Goal: Task Accomplishment & Management: Use online tool/utility

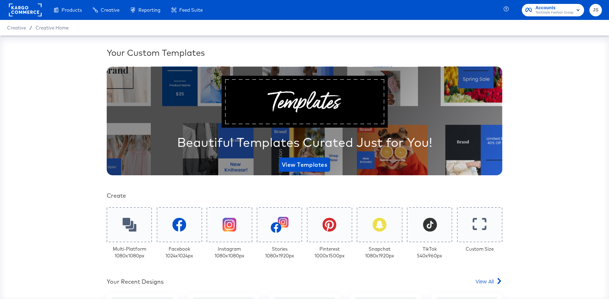
click at [73, 107] on div "Your Custom Templates Beautiful Templates Curated Just for You! View Templates …" at bounding box center [304, 167] width 609 height 263
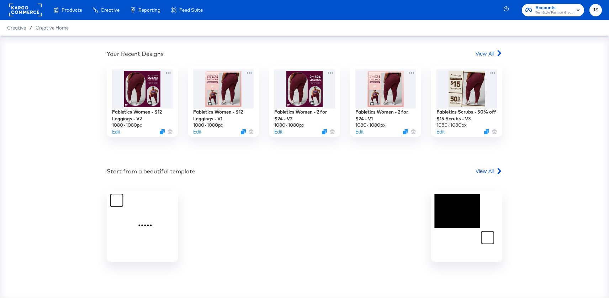
scroll to position [231, 0]
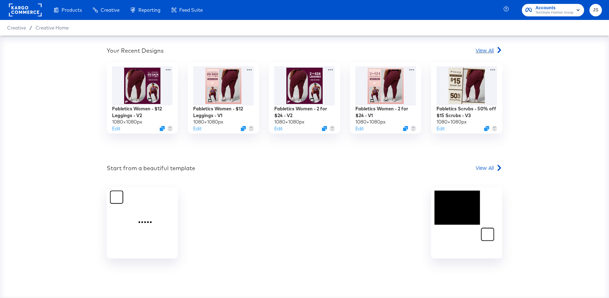
click at [487, 48] on span "View All" at bounding box center [485, 50] width 18 height 7
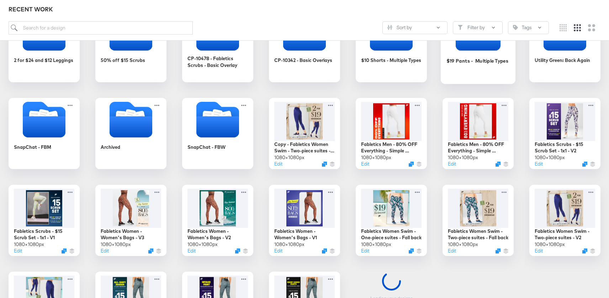
scroll to position [147, 0]
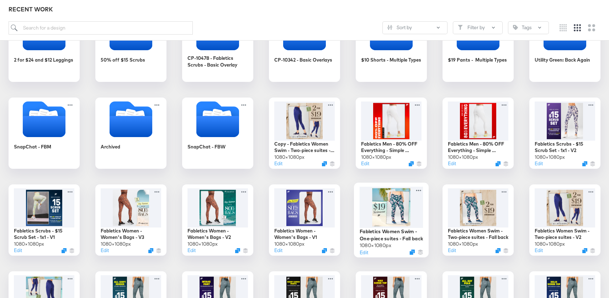
click at [393, 204] on div at bounding box center [392, 206] width 64 height 41
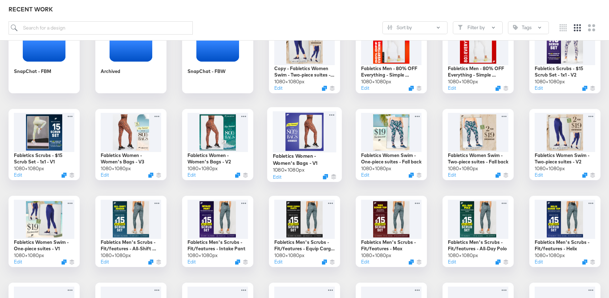
scroll to position [223, 0]
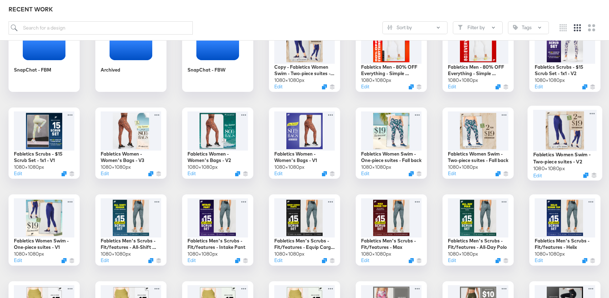
click at [561, 117] on div at bounding box center [565, 130] width 64 height 41
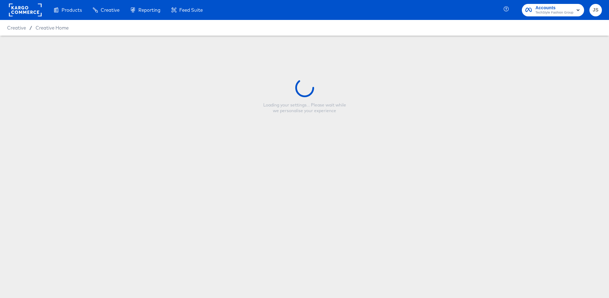
type input "Fabletics Women Swim - Two-piece suites - V2"
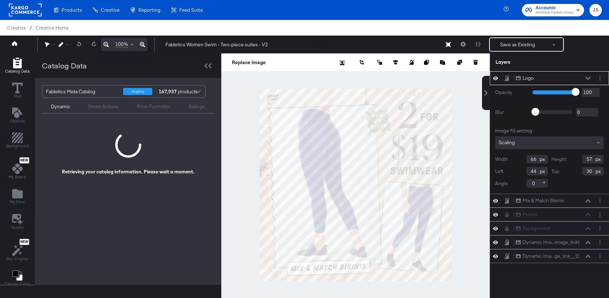
click at [587, 78] on icon at bounding box center [587, 77] width 5 height 3
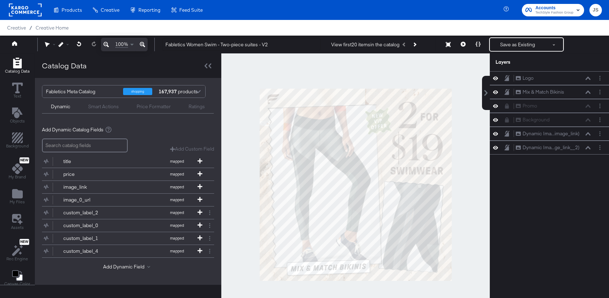
click at [562, 8] on span "Accounts" at bounding box center [554, 7] width 38 height 7
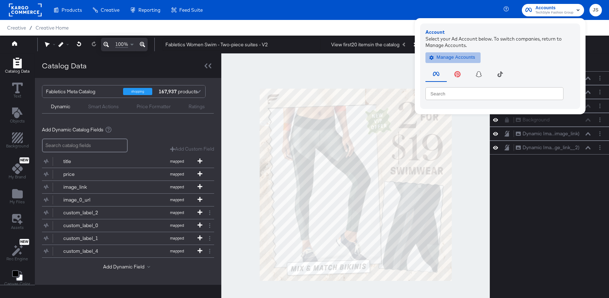
click at [458, 55] on span "Manage Accounts" at bounding box center [453, 57] width 44 height 8
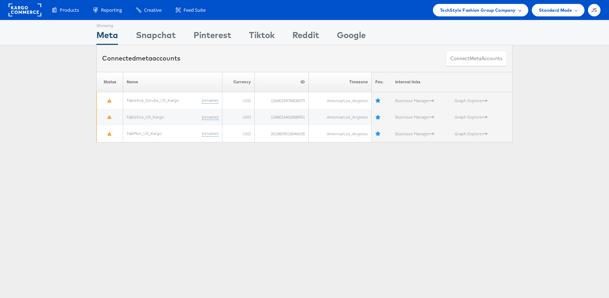
click at [488, 11] on span "TechStyle Fashion Group Company" at bounding box center [478, 9] width 76 height 7
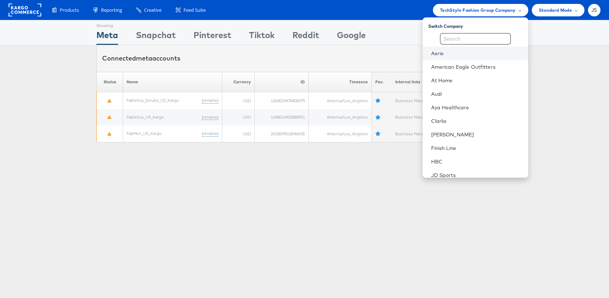
click at [478, 51] on link "Aerie" at bounding box center [476, 53] width 91 height 7
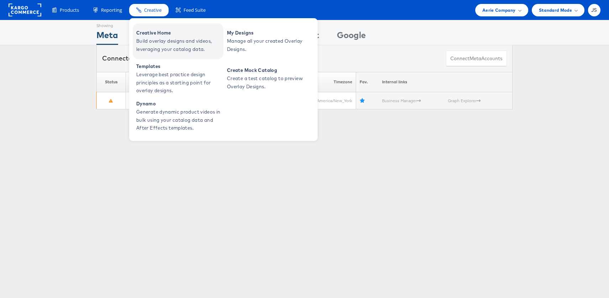
click at [168, 42] on span "Build overlay designs and videos, leveraging your catalog data." at bounding box center [178, 45] width 85 height 16
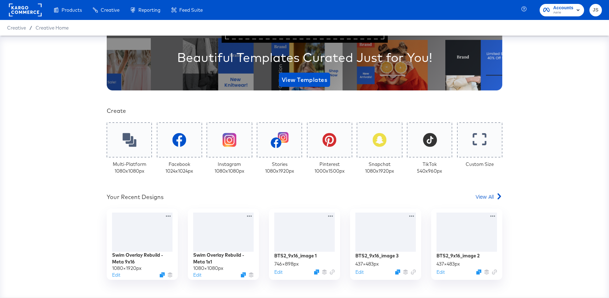
scroll to position [87, 0]
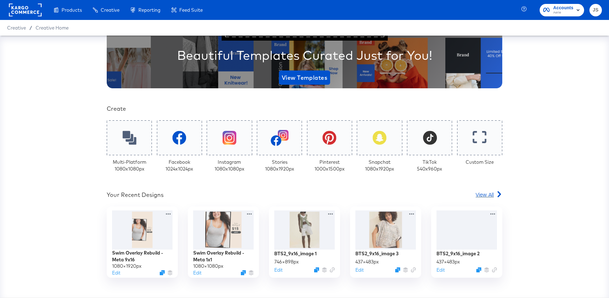
click at [482, 192] on span "View All" at bounding box center [485, 194] width 18 height 7
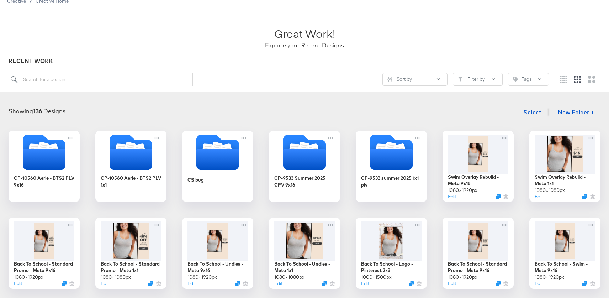
scroll to position [38, 0]
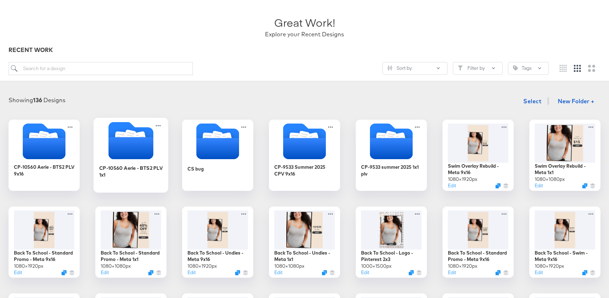
click at [142, 142] on icon "Folder" at bounding box center [130, 148] width 45 height 22
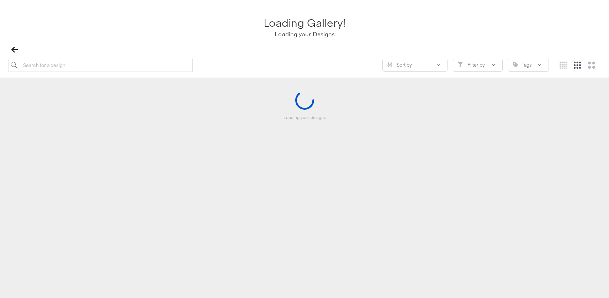
scroll to position [34, 0]
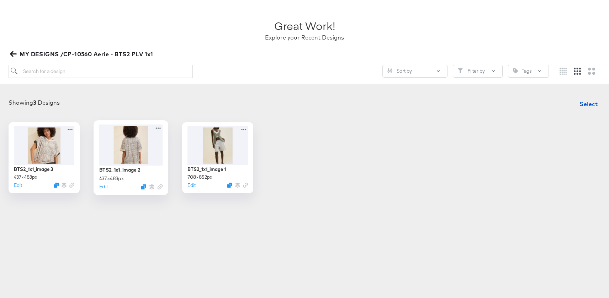
click at [142, 142] on div at bounding box center [131, 144] width 64 height 41
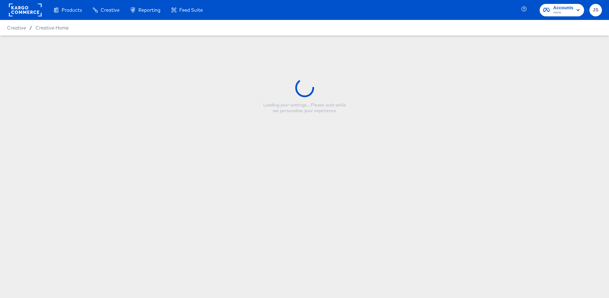
type input "BTS2_1x1_image 2"
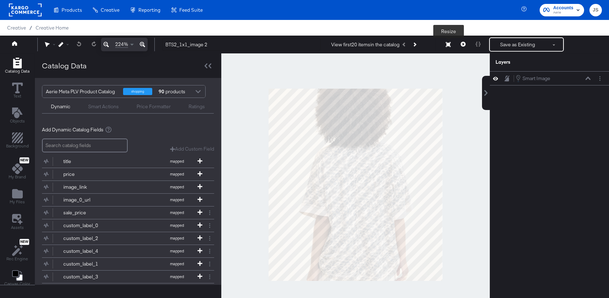
click at [450, 49] on button "Resize" at bounding box center [448, 44] width 15 height 13
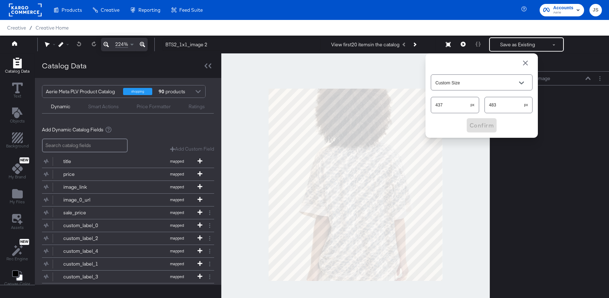
click at [455, 106] on input "437" at bounding box center [450, 101] width 39 height 15
type input "438"
click at [511, 108] on input "483" at bounding box center [504, 101] width 39 height 15
type input "484"
click at [488, 124] on span "Confirm" at bounding box center [481, 125] width 24 height 10
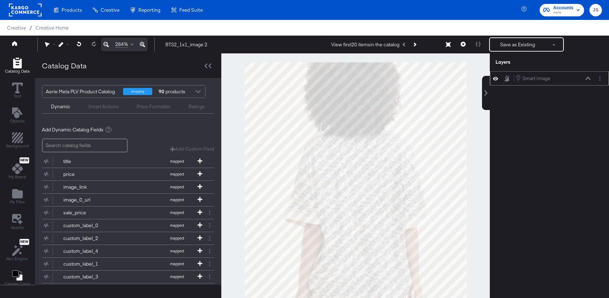
click at [591, 76] on div "Smart Image Smart Image" at bounding box center [554, 78] width 79 height 8
click at [590, 79] on icon at bounding box center [587, 78] width 5 height 4
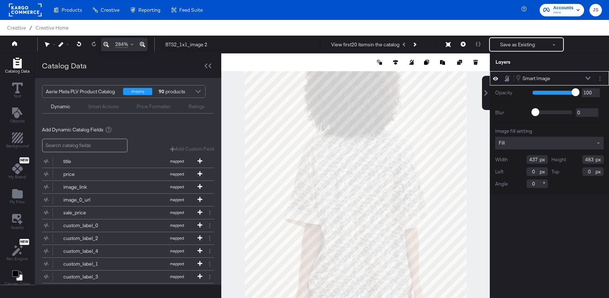
click at [537, 155] on input "437" at bounding box center [536, 159] width 21 height 9
click at [537, 159] on input "437" at bounding box center [536, 159] width 21 height 9
type input "438"
drag, startPoint x: 593, startPoint y: 158, endPoint x: 571, endPoint y: 158, distance: 22.4
click at [571, 158] on div "Height 483" at bounding box center [577, 159] width 53 height 9
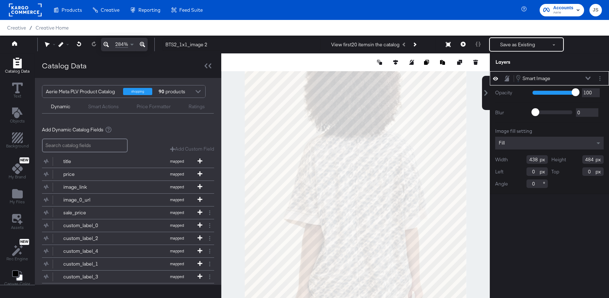
type input "484"
click at [485, 71] on div "Catalog Data Text Objects Background New My Brand My Files Assets New Rec Engin…" at bounding box center [304, 62] width 609 height 18
click at [105, 44] on icon at bounding box center [105, 44] width 5 height 5
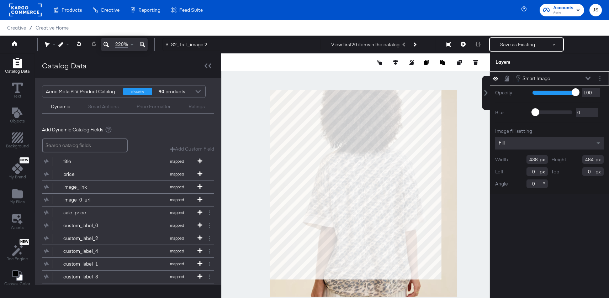
click at [105, 44] on icon at bounding box center [105, 44] width 5 height 5
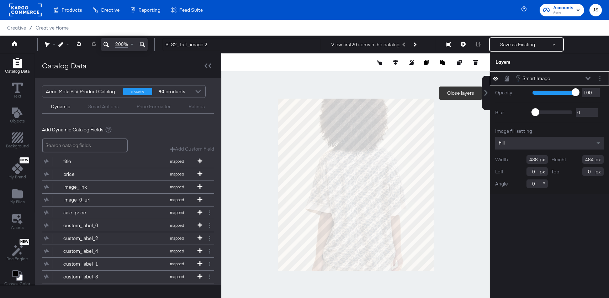
click at [485, 91] on icon at bounding box center [485, 93] width 3 height 6
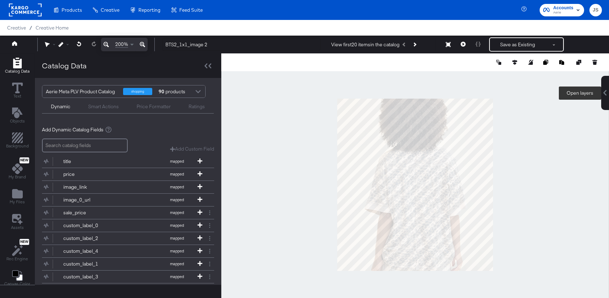
click at [605, 91] on icon at bounding box center [605, 93] width 3 height 6
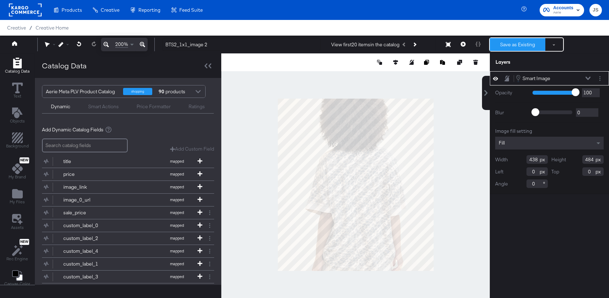
click at [506, 43] on button "Save as Existing" at bounding box center [517, 44] width 55 height 13
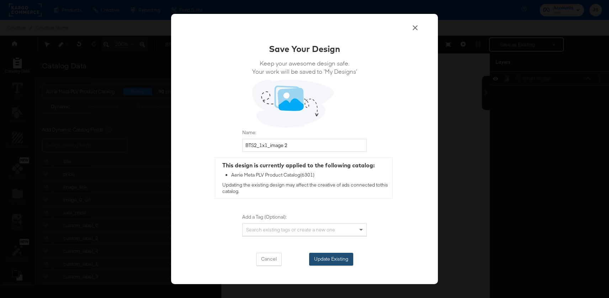
click at [341, 255] on button "Update Existing" at bounding box center [331, 259] width 44 height 13
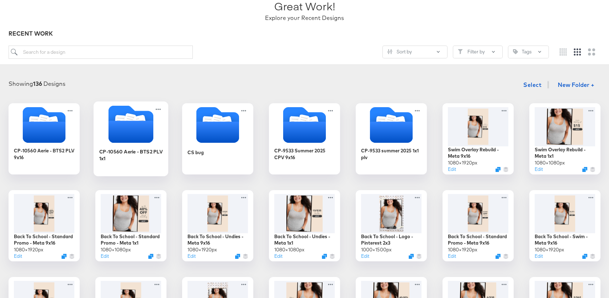
click at [124, 140] on icon "Folder" at bounding box center [130, 132] width 45 height 22
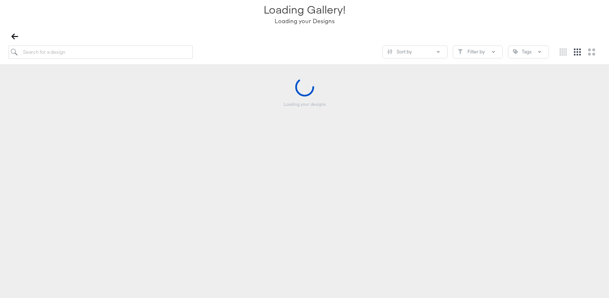
scroll to position [53, 0]
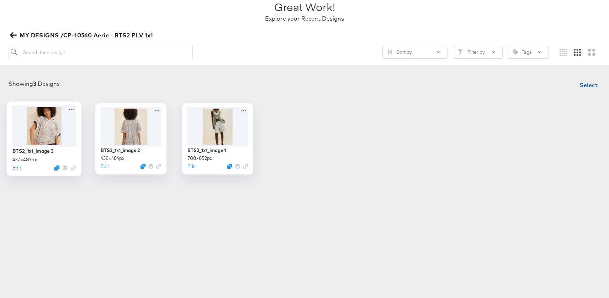
click at [51, 130] on div at bounding box center [44, 125] width 64 height 41
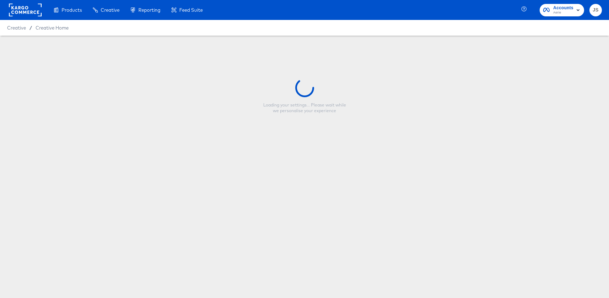
type input "BTS2_1x1_image 3"
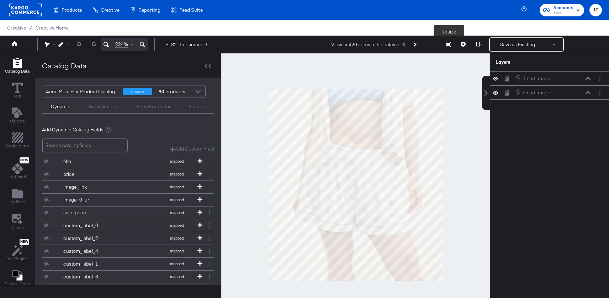
click at [452, 43] on button "Resize" at bounding box center [448, 44] width 15 height 13
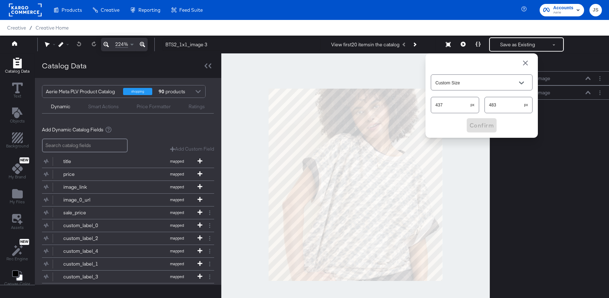
click at [453, 107] on input "437" at bounding box center [450, 101] width 39 height 15
type input "438"
click at [508, 102] on input "483" at bounding box center [504, 101] width 39 height 15
click at [511, 110] on div "483 px" at bounding box center [508, 105] width 48 height 16
click at [502, 106] on input "483" at bounding box center [504, 101] width 39 height 15
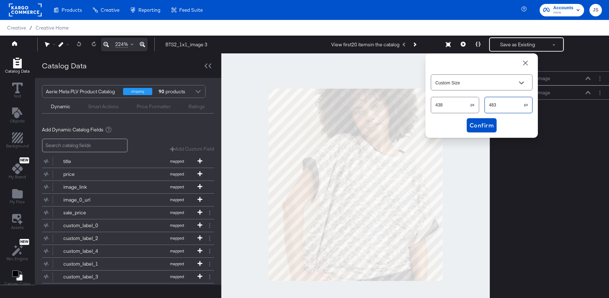
click at [502, 106] on input "483" at bounding box center [504, 101] width 39 height 15
type input "484"
click at [491, 125] on span "Confirm" at bounding box center [481, 125] width 24 height 10
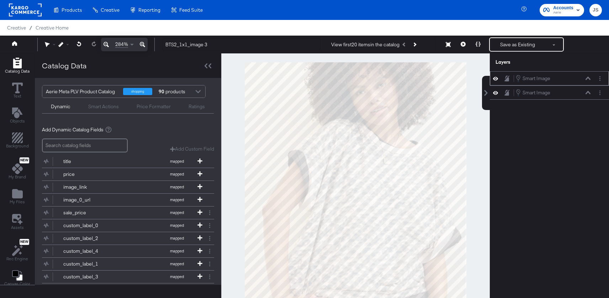
click at [589, 78] on icon at bounding box center [587, 77] width 5 height 3
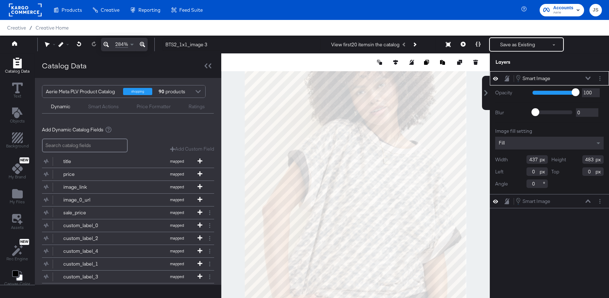
click at [537, 159] on input "437" at bounding box center [536, 159] width 21 height 9
type input "438"
drag, startPoint x: 594, startPoint y: 158, endPoint x: 568, endPoint y: 158, distance: 26.0
click at [568, 158] on div "Height 483" at bounding box center [577, 159] width 53 height 9
type input "484"
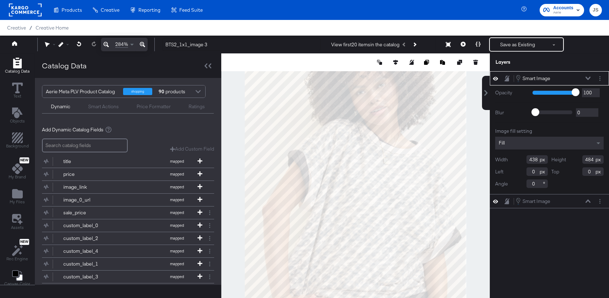
click at [588, 78] on icon at bounding box center [587, 78] width 5 height 4
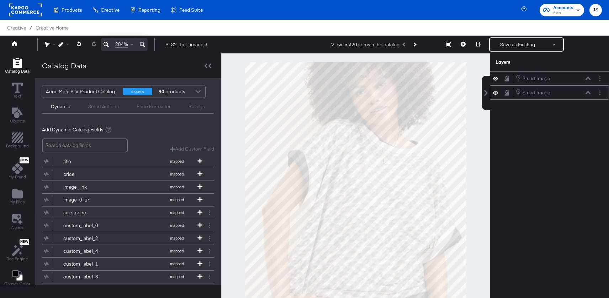
click at [589, 93] on icon at bounding box center [587, 92] width 5 height 3
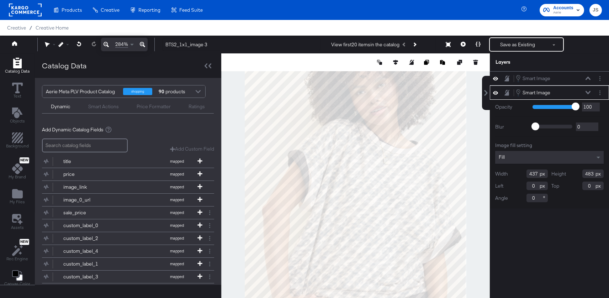
click at [539, 172] on input "437" at bounding box center [536, 173] width 21 height 9
type input "438"
drag, startPoint x: 593, startPoint y: 174, endPoint x: 561, endPoint y: 174, distance: 32.4
click at [561, 174] on div "Height 483" at bounding box center [577, 173] width 53 height 9
type input "484"
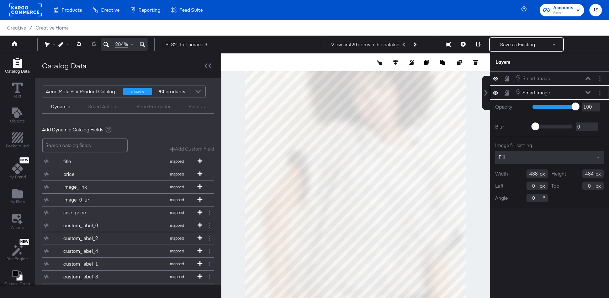
click at [589, 92] on icon at bounding box center [587, 93] width 5 height 4
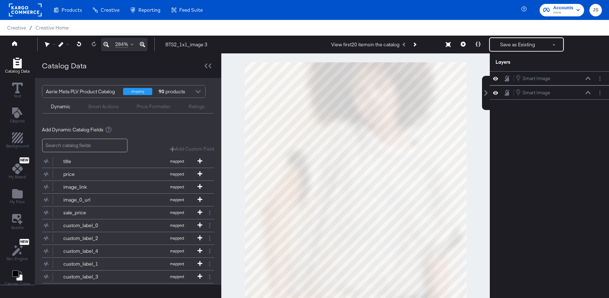
click at [108, 43] on icon at bounding box center [105, 44] width 5 height 9
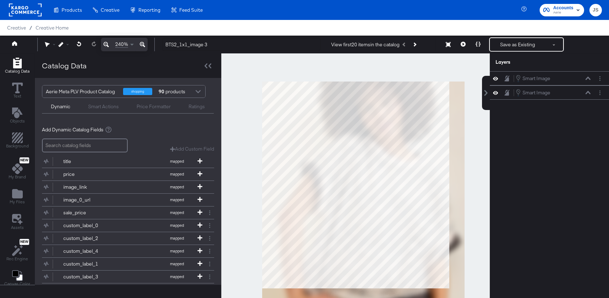
click at [108, 43] on icon at bounding box center [105, 44] width 5 height 9
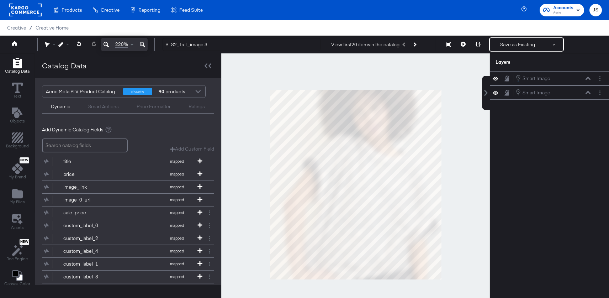
click at [108, 43] on icon at bounding box center [105, 44] width 5 height 9
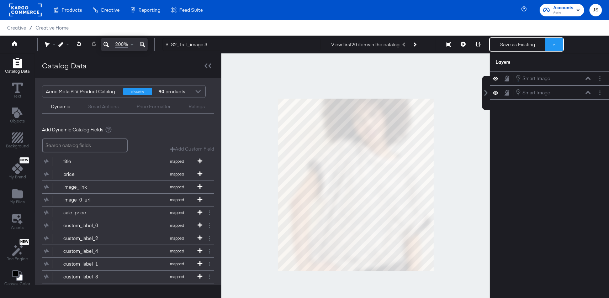
click at [547, 42] on button at bounding box center [554, 44] width 18 height 13
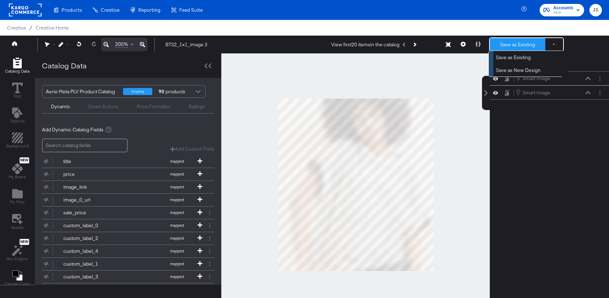
click at [523, 44] on button "Save as Existing" at bounding box center [517, 44] width 55 height 13
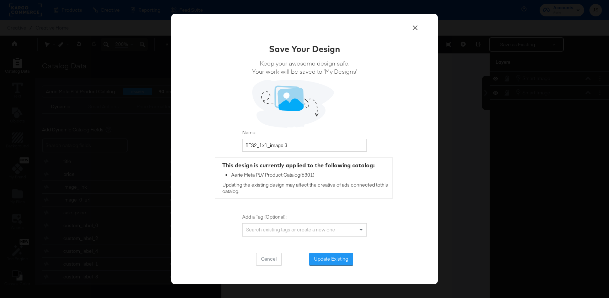
click at [339, 251] on div "Save Your Design Keep your awesome design safe. Your work will be saved to ‘My …" at bounding box center [304, 154] width 124 height 223
click at [339, 256] on button "Update Existing" at bounding box center [331, 259] width 44 height 13
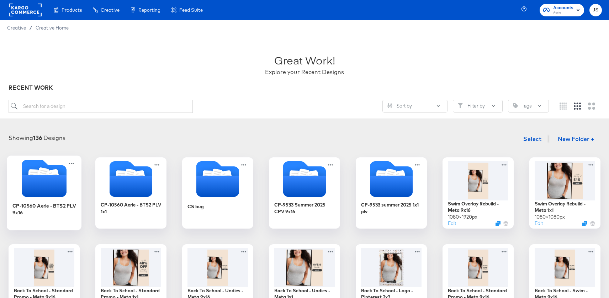
click at [52, 193] on icon "Folder" at bounding box center [44, 186] width 45 height 22
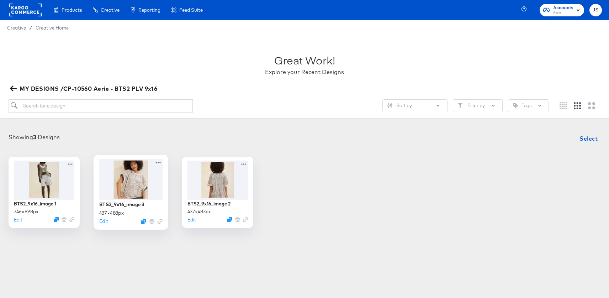
click at [128, 166] on div at bounding box center [131, 179] width 64 height 41
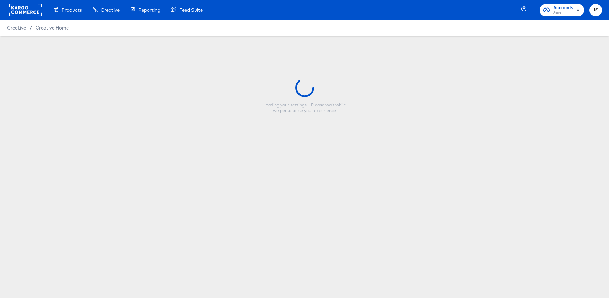
type input "BTS2_9x16_image 3"
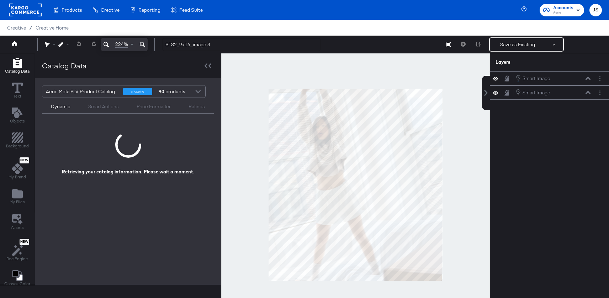
click at [445, 46] on button at bounding box center [448, 44] width 15 height 13
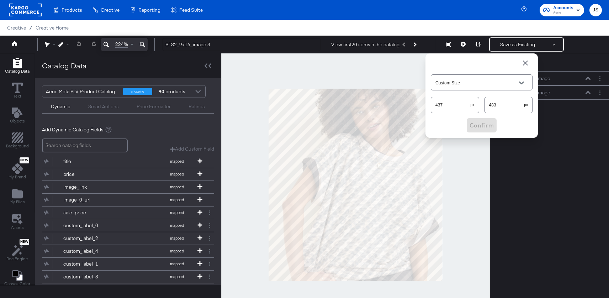
click at [452, 102] on input "437" at bounding box center [450, 101] width 39 height 15
type input "438"
click at [511, 107] on input "483" at bounding box center [504, 101] width 39 height 15
type input "484"
click at [485, 123] on span "Confirm" at bounding box center [481, 125] width 24 height 10
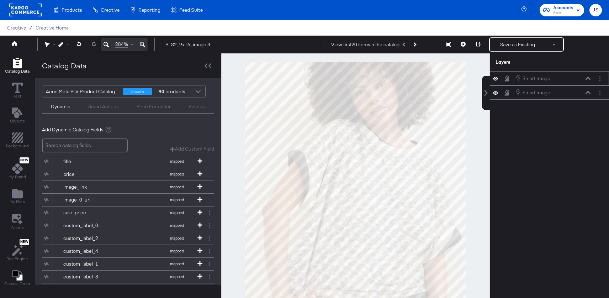
click at [586, 77] on icon at bounding box center [587, 78] width 5 height 4
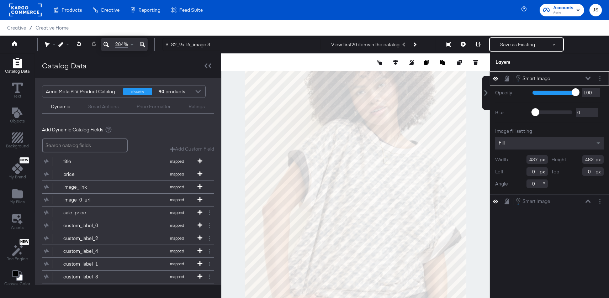
click at [538, 161] on input "437" at bounding box center [536, 159] width 21 height 9
type input "438"
drag, startPoint x: 594, startPoint y: 159, endPoint x: 565, endPoint y: 159, distance: 28.8
click at [565, 159] on div "Height 483" at bounding box center [577, 159] width 53 height 9
type input "484"
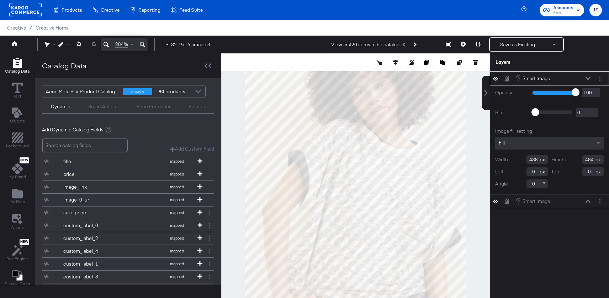
click at [590, 75] on div "Smart Image Smart Image" at bounding box center [552, 78] width 75 height 8
click at [589, 76] on icon at bounding box center [587, 78] width 5 height 4
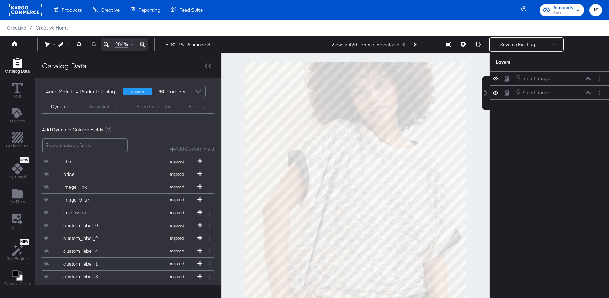
click at [585, 94] on button at bounding box center [588, 92] width 6 height 4
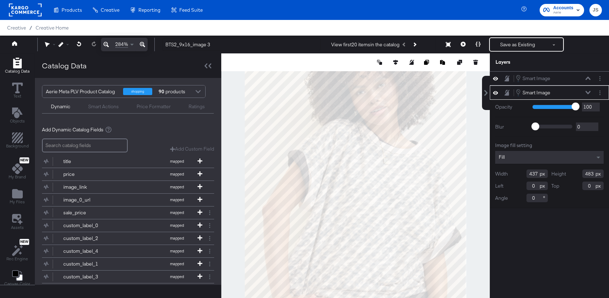
click at [536, 177] on input "437" at bounding box center [536, 173] width 21 height 9
type input "438"
drag, startPoint x: 593, startPoint y: 172, endPoint x: 575, endPoint y: 172, distance: 18.1
click at [575, 172] on div "Height 483" at bounding box center [577, 173] width 53 height 9
type input "484"
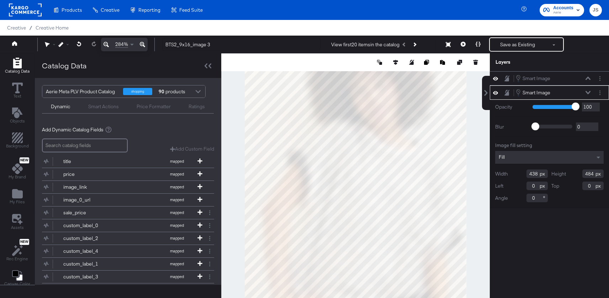
click at [590, 92] on icon at bounding box center [587, 92] width 5 height 3
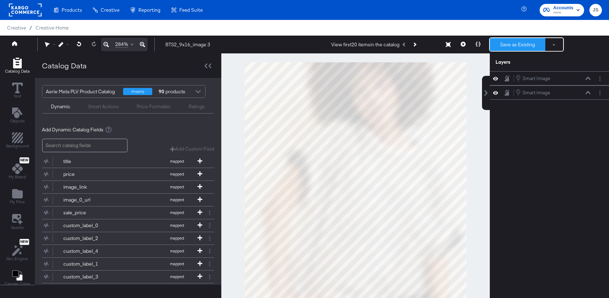
click at [512, 39] on button "Save as Existing" at bounding box center [517, 44] width 55 height 13
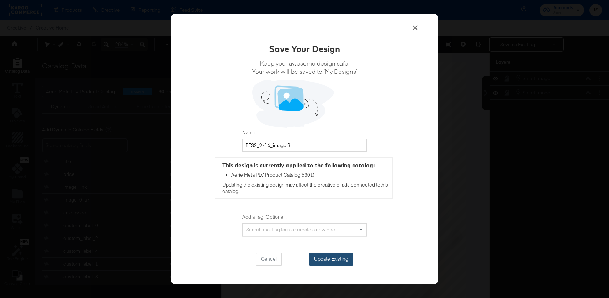
click at [338, 255] on button "Update Existing" at bounding box center [331, 259] width 44 height 13
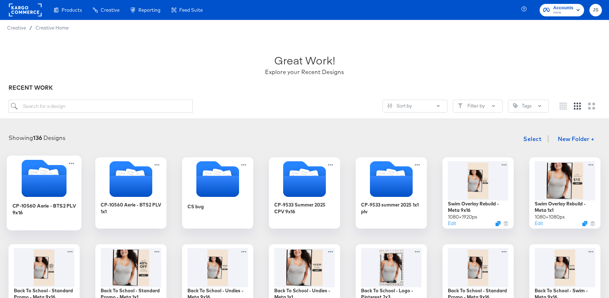
click at [52, 177] on icon "Folder" at bounding box center [44, 186] width 45 height 22
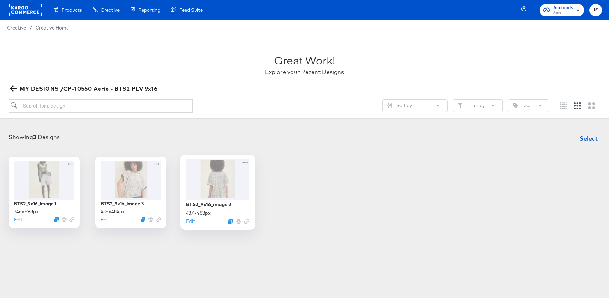
click at [222, 185] on div at bounding box center [218, 179] width 64 height 41
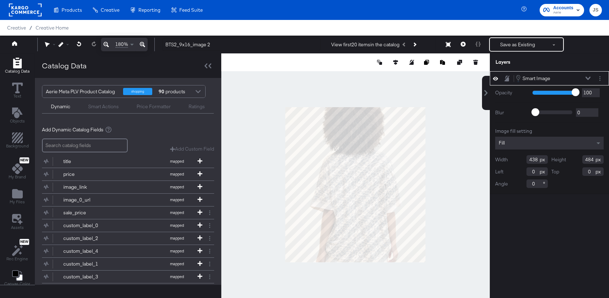
click at [586, 77] on icon at bounding box center [587, 77] width 5 height 3
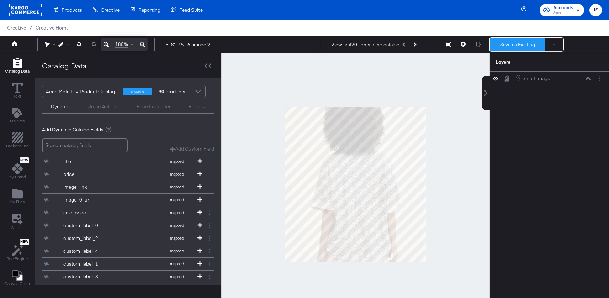
click at [537, 47] on button "Save as Existing" at bounding box center [517, 44] width 55 height 13
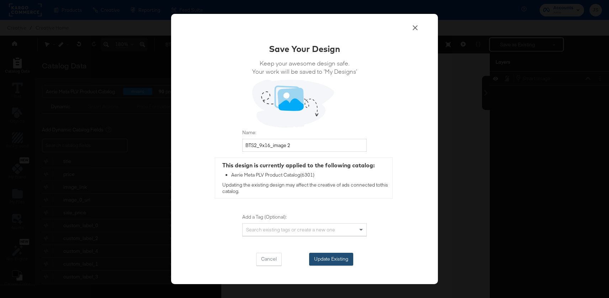
click at [324, 254] on button "Update Existing" at bounding box center [331, 259] width 44 height 13
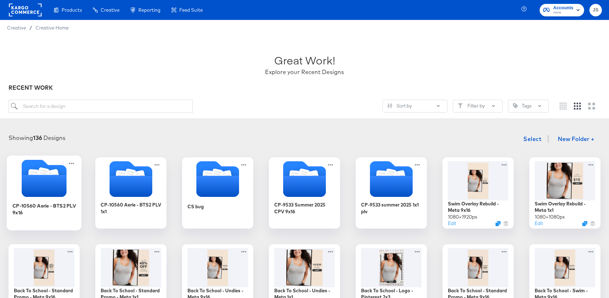
click at [69, 182] on icon "Folder" at bounding box center [44, 177] width 75 height 37
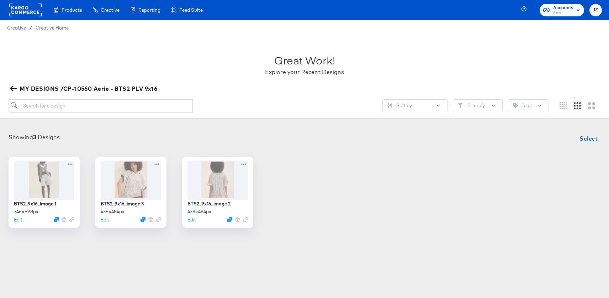
click at [13, 85] on icon "button" at bounding box center [13, 88] width 7 height 7
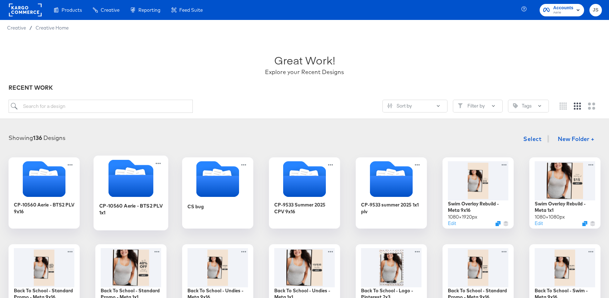
click at [124, 192] on icon "Folder" at bounding box center [130, 186] width 45 height 22
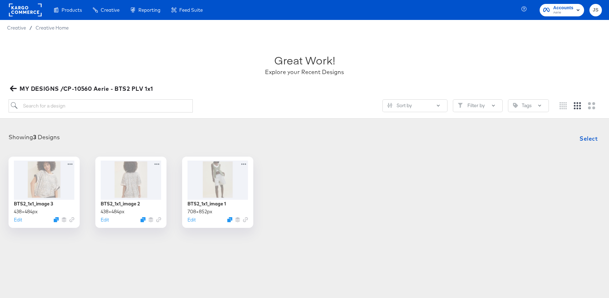
click at [14, 92] on span "MY DESIGNS /CP-10560 Aerie - BTS2 PLV 1x1" at bounding box center [82, 89] width 142 height 10
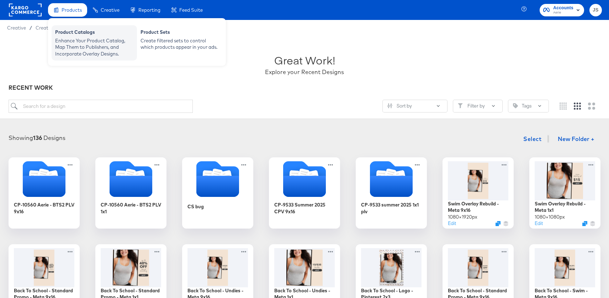
click at [93, 45] on div "Enhance Your Product Catalog, Map Them to Publishers, and Incorporate Overlay D…" at bounding box center [94, 47] width 78 height 20
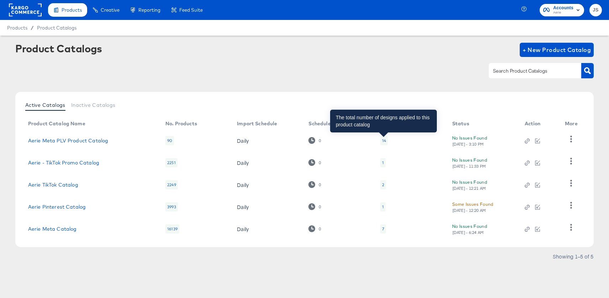
click at [383, 138] on div "14" at bounding box center [384, 141] width 4 height 6
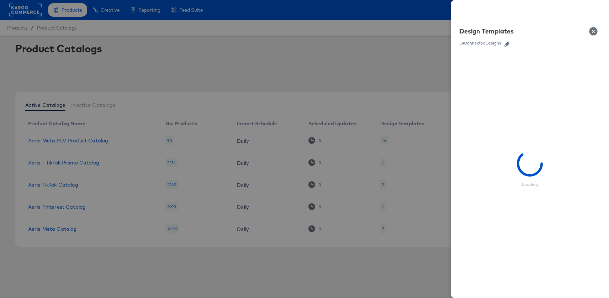
click at [504, 42] on button "button" at bounding box center [506, 44] width 11 height 5
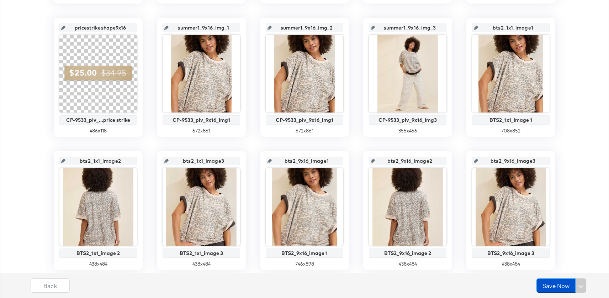
scroll to position [291, 0]
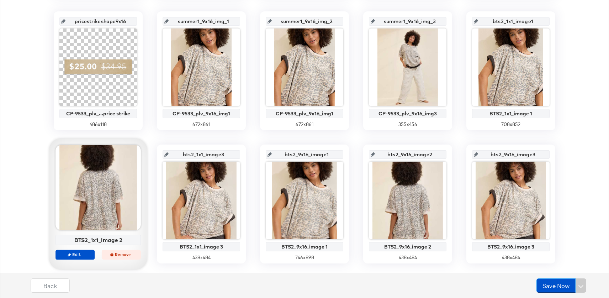
click at [128, 257] on button "Remove" at bounding box center [121, 254] width 39 height 10
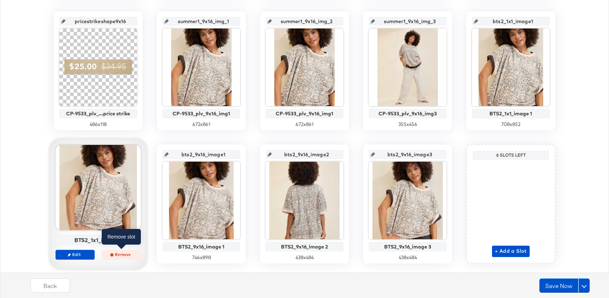
click at [113, 255] on icon "button" at bounding box center [111, 254] width 3 height 3
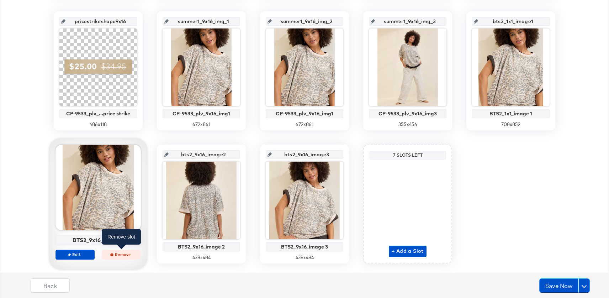
click at [127, 259] on button "Remove" at bounding box center [121, 254] width 39 height 10
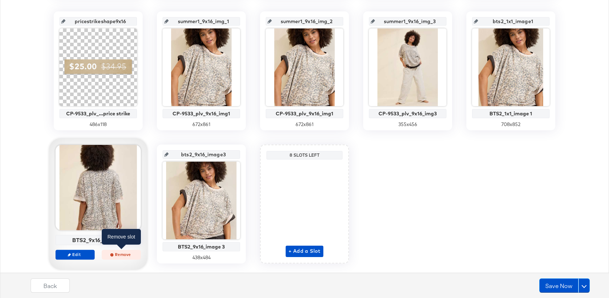
click at [129, 255] on span "Remove" at bounding box center [121, 253] width 33 height 5
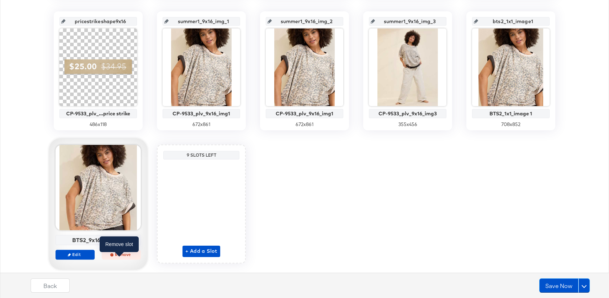
click at [123, 259] on button "Remove" at bounding box center [121, 254] width 39 height 10
click at [157, 259] on div "9 Slots Left + Add a Slot" at bounding box center [201, 203] width 89 height 119
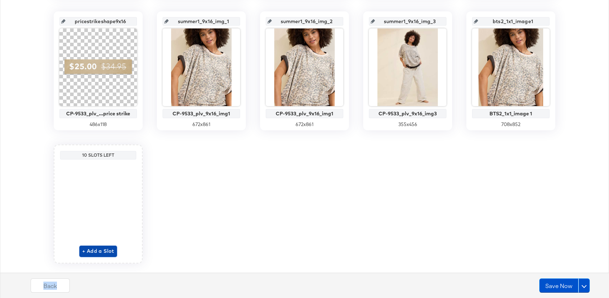
click at [107, 251] on span "+ Add a Slot" at bounding box center [98, 250] width 32 height 9
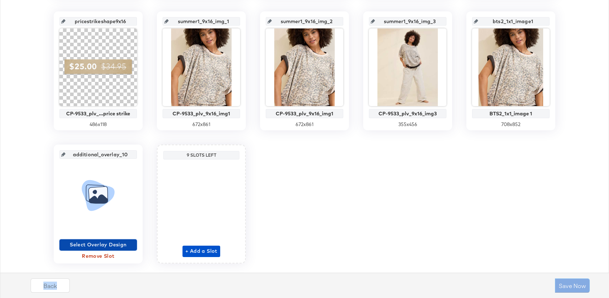
click at [108, 243] on span "Select Overlay Design" at bounding box center [98, 244] width 72 height 9
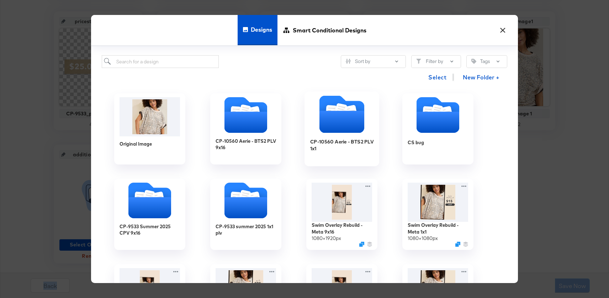
click at [364, 126] on icon "Folder" at bounding box center [341, 114] width 75 height 37
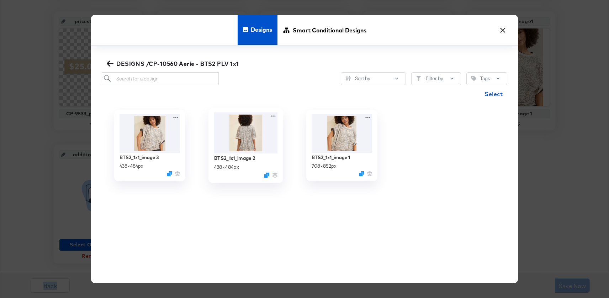
click at [224, 126] on img at bounding box center [246, 132] width 64 height 41
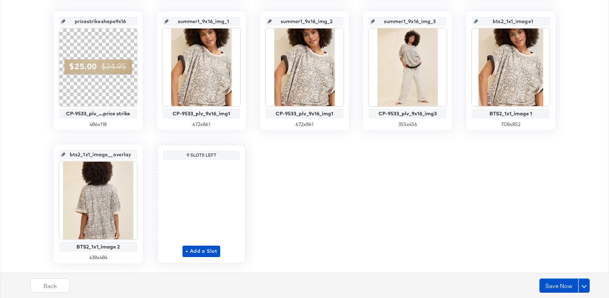
click at [514, 18] on input "bts2_1x1_image1" at bounding box center [513, 18] width 70 height 19
click at [119, 152] on input "bts2_1x1_image__overlay_10" at bounding box center [100, 151] width 70 height 19
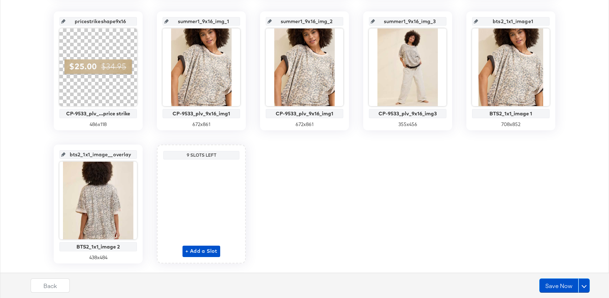
click at [119, 152] on input "bts2_1x1_image__overlay_10" at bounding box center [100, 151] width 70 height 19
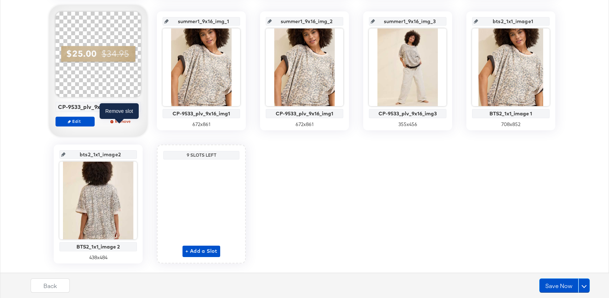
click at [121, 128] on div "Edit Remove" at bounding box center [97, 124] width 85 height 16
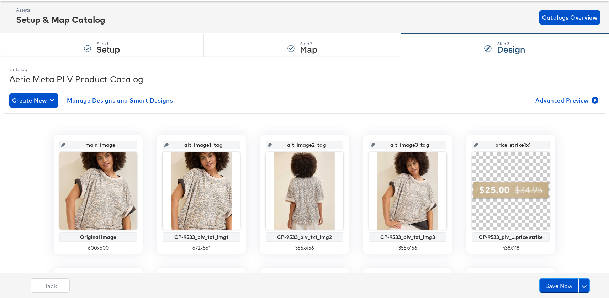
scroll to position [197, 0]
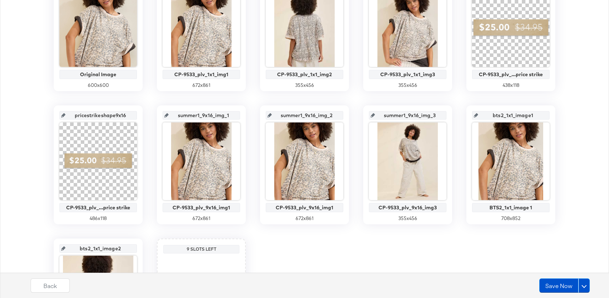
click at [151, 236] on div "main_image Original Image 600 x 600 alt_image1_tag CP-9533_plv_1x1_img1 672 x 8…" at bounding box center [304, 164] width 601 height 385
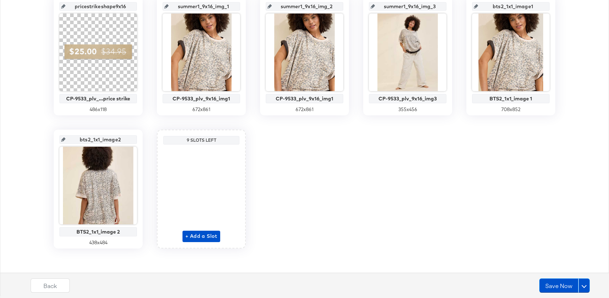
scroll to position [307, 0]
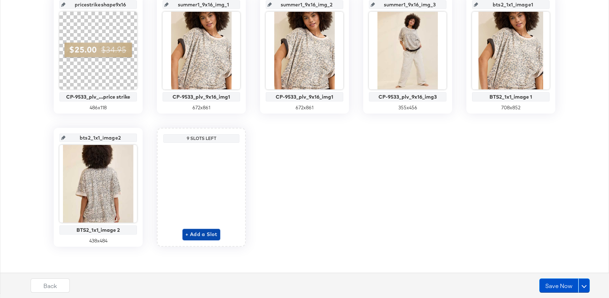
click at [205, 233] on span "+ Add a Slot" at bounding box center [201, 234] width 32 height 9
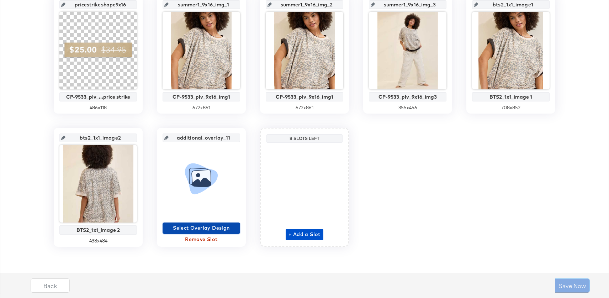
click at [208, 226] on span "Select Overlay Design" at bounding box center [201, 227] width 72 height 9
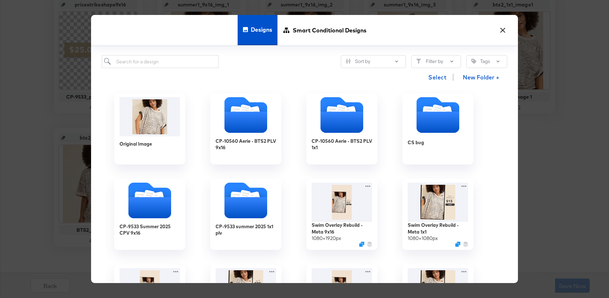
click at [499, 38] on div "Designs Smart Conditional Designs" at bounding box center [304, 30] width 427 height 31
click at [499, 32] on button "×" at bounding box center [502, 28] width 13 height 13
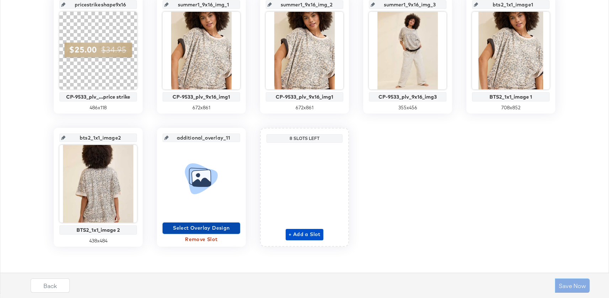
click at [200, 228] on span "Select Overlay Design" at bounding box center [201, 227] width 72 height 9
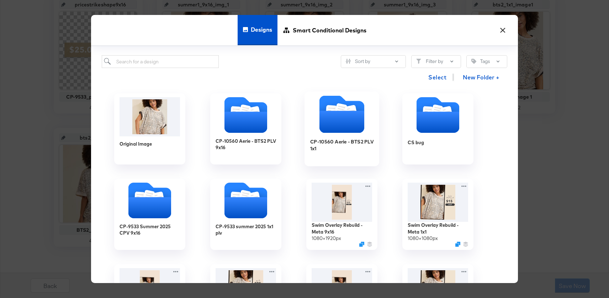
click at [337, 123] on icon "Folder" at bounding box center [341, 122] width 45 height 22
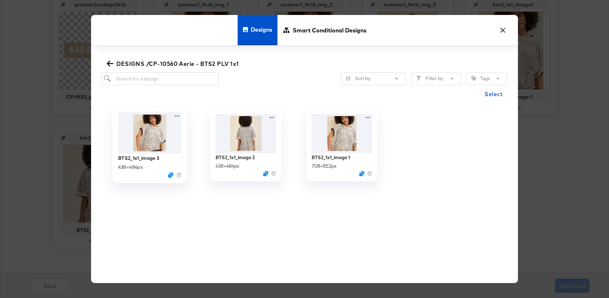
click at [124, 149] on img at bounding box center [150, 132] width 64 height 41
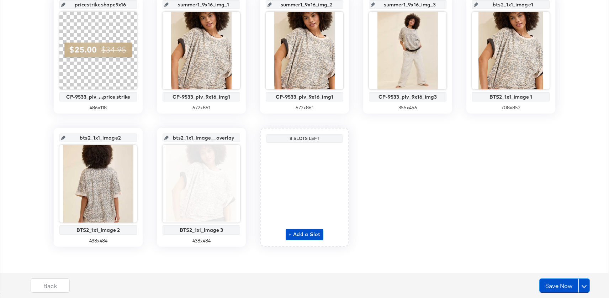
click at [103, 139] on input "bts2_1x1_image2" at bounding box center [100, 134] width 70 height 19
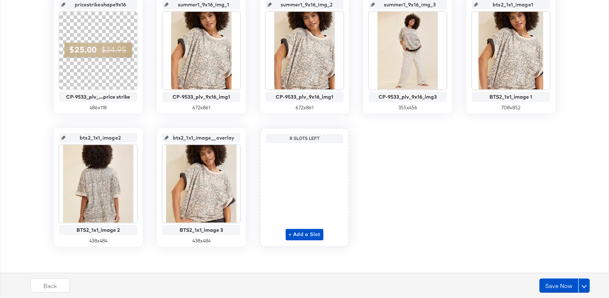
click at [103, 139] on input "bts2_1x1_image2" at bounding box center [100, 134] width 70 height 19
click at [213, 137] on input "bts2_1x1_image__overlay_11" at bounding box center [204, 134] width 70 height 19
type input "bts2_1x1_image3"
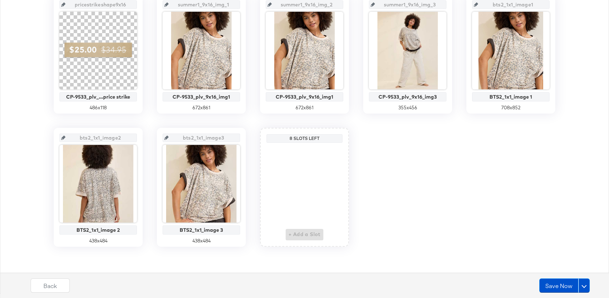
click at [232, 123] on div "main_image Original Image 600 x 600 alt_image1_tag CP-9533_plv_1x1_img1 672 x 8…" at bounding box center [304, 54] width 601 height 385
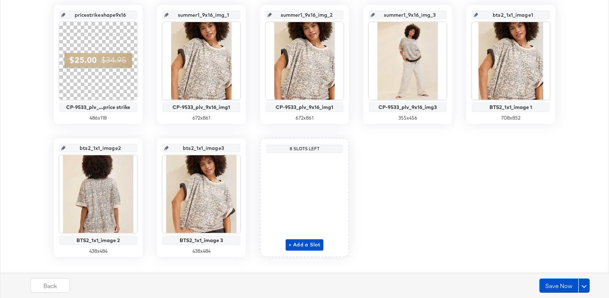
scroll to position [293, 0]
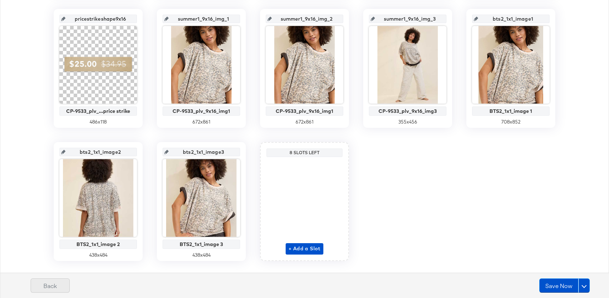
click at [63, 284] on button "Back" at bounding box center [50, 285] width 39 height 14
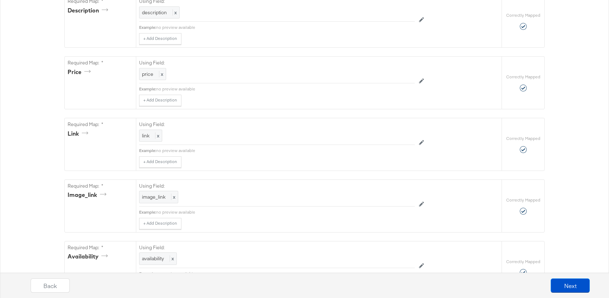
scroll to position [0, 0]
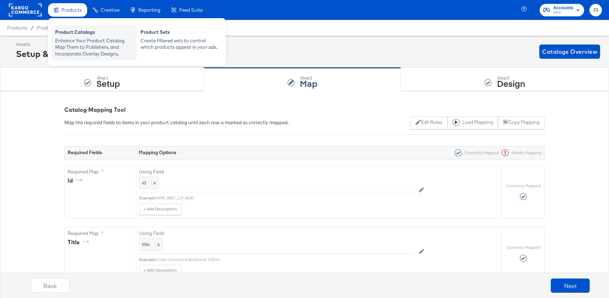
click at [81, 36] on div "Product Catalogs" at bounding box center [94, 33] width 78 height 9
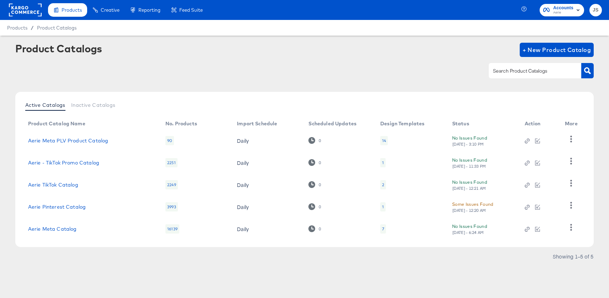
click at [385, 140] on div "14" at bounding box center [384, 141] width 4 height 6
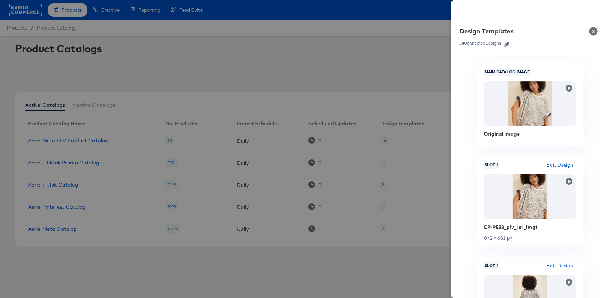
click at [504, 38] on div "Design Templates" at bounding box center [529, 33] width 141 height 12
click at [506, 42] on icon "button" at bounding box center [506, 44] width 5 height 5
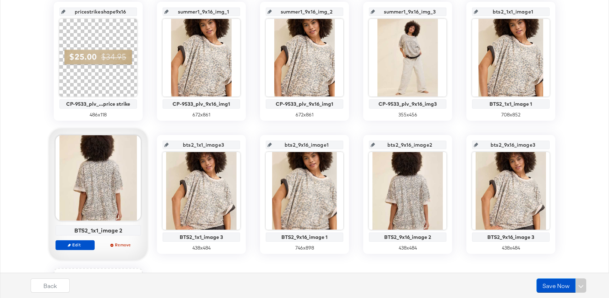
scroll to position [307, 0]
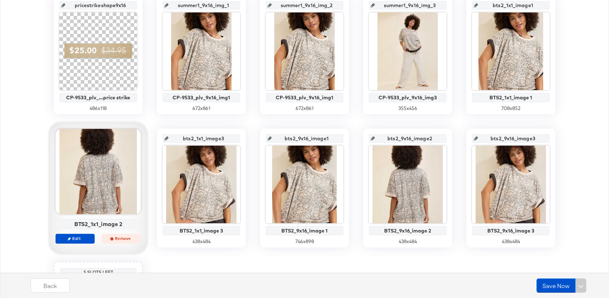
click at [126, 238] on span "Remove" at bounding box center [121, 237] width 33 height 5
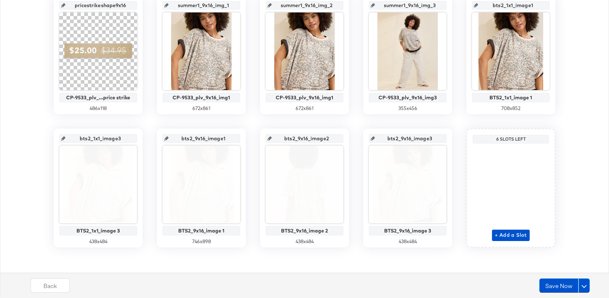
click at [152, 197] on div "main_image Original Image 600 x 600 alt_image1_tag CP-9533_plv_1x1_img1 672 x 8…" at bounding box center [304, 54] width 601 height 385
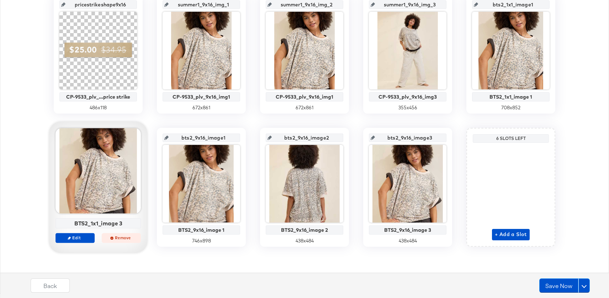
click at [120, 238] on span "Remove" at bounding box center [121, 237] width 33 height 5
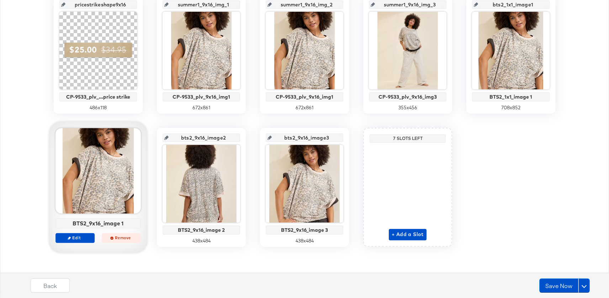
click at [117, 235] on span "Remove" at bounding box center [121, 237] width 33 height 5
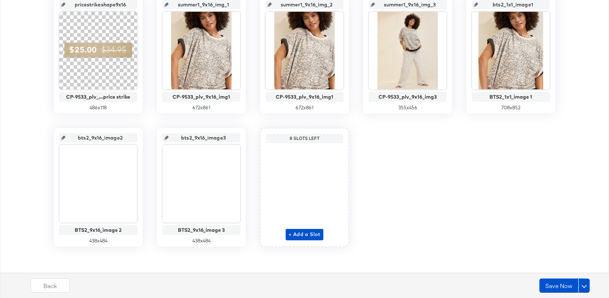
click at [32, 176] on div "main_image Original Image 600 x 600 alt_image1_tag CP-9533_plv_1x1_img1 672 x 8…" at bounding box center [304, 54] width 601 height 385
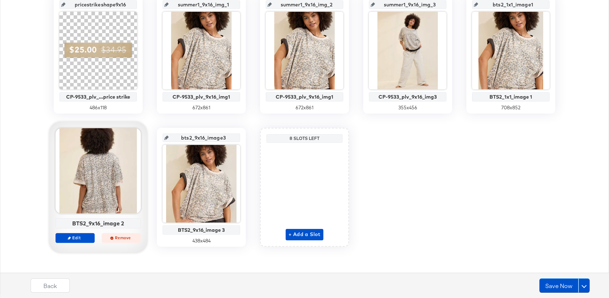
click at [127, 238] on span "Remove" at bounding box center [121, 237] width 33 height 5
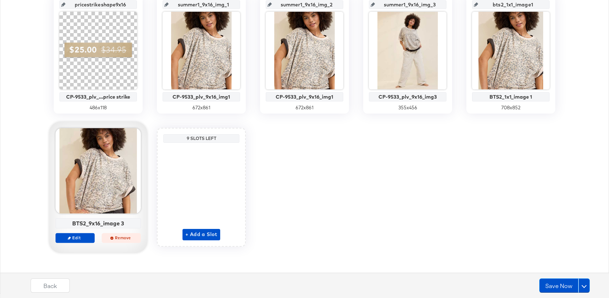
click at [125, 241] on button "Remove" at bounding box center [121, 238] width 39 height 10
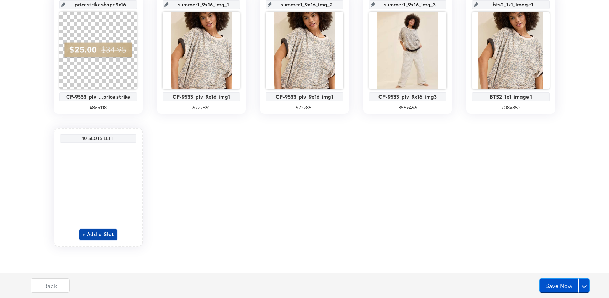
click at [104, 233] on span "+ Add a Slot" at bounding box center [98, 234] width 32 height 9
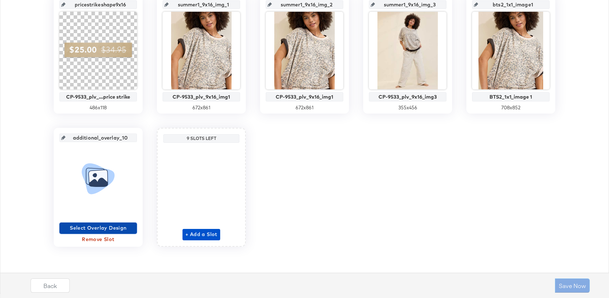
click at [103, 225] on span "Select Overlay Design" at bounding box center [98, 227] width 72 height 9
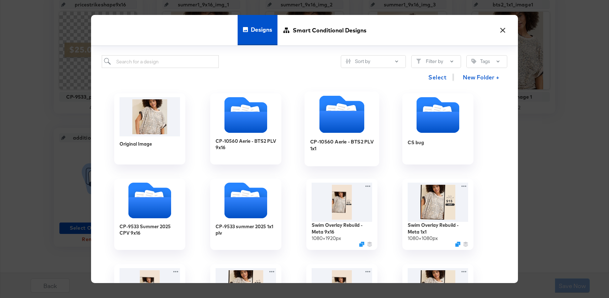
click at [320, 114] on icon "Folder" at bounding box center [341, 122] width 45 height 22
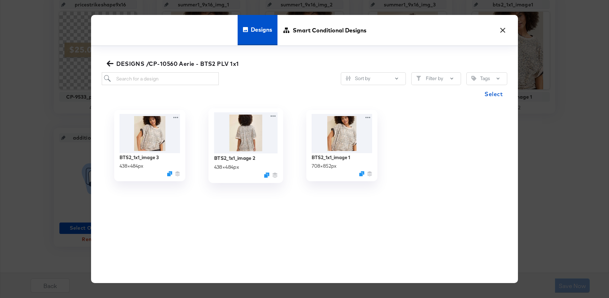
click at [243, 137] on img at bounding box center [246, 132] width 64 height 41
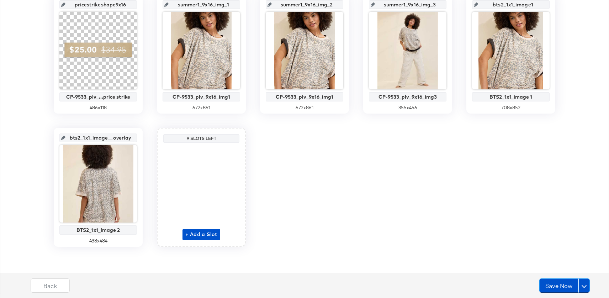
click at [107, 136] on input "bts2_1x1_image__overlay_10" at bounding box center [100, 134] width 70 height 19
paste input "2"
type input "bts2_1x1_image2"
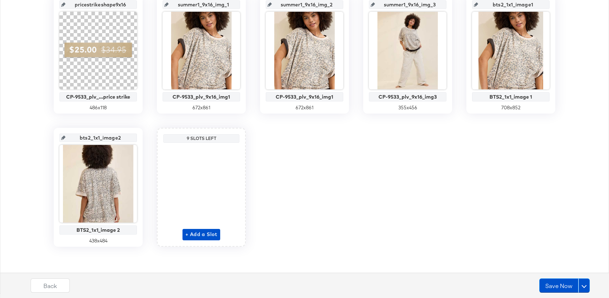
click at [129, 124] on div "main_image Original Image 600 x 600 alt_image1_tag CP-9533_plv_1x1_img1 672 x 8…" at bounding box center [304, 54] width 601 height 385
click at [209, 236] on span "+ Add a Slot" at bounding box center [201, 234] width 32 height 9
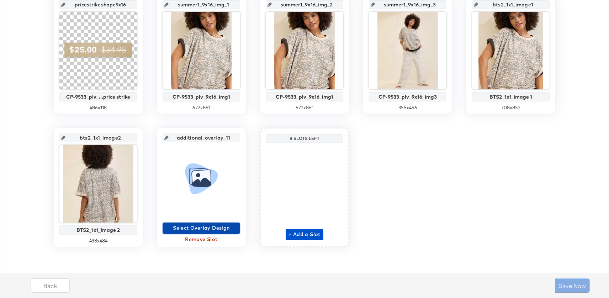
click at [209, 225] on span "Select Overlay Design" at bounding box center [201, 227] width 72 height 9
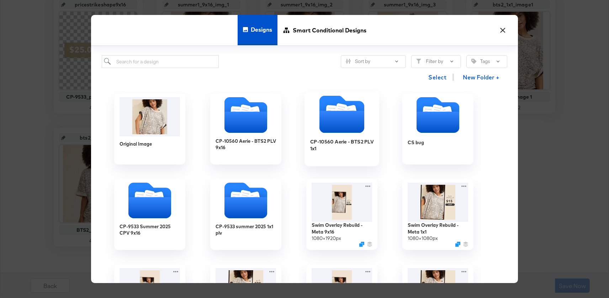
click at [323, 119] on icon "Folder" at bounding box center [341, 122] width 45 height 22
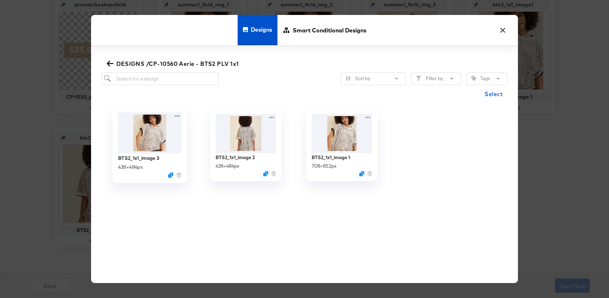
click at [141, 138] on img at bounding box center [150, 132] width 64 height 41
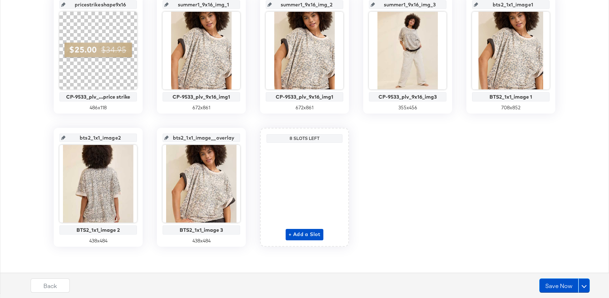
click at [212, 138] on input "bts2_1x1_image__overlay_11" at bounding box center [204, 134] width 70 height 19
type input "bts2_1x1_image3"
click at [198, 125] on input "bts2_1x1_image3" at bounding box center [204, 134] width 70 height 19
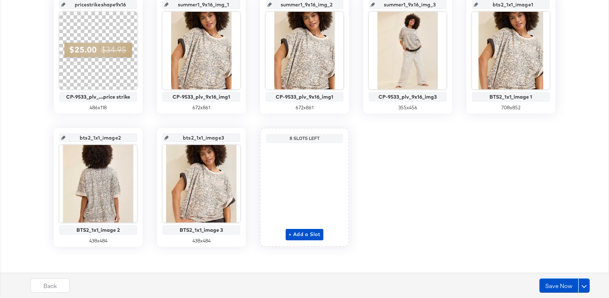
click at [317, 236] on div "+ Add a Slot" at bounding box center [305, 192] width 38 height 95
click at [309, 231] on span "+ Add a Slot" at bounding box center [304, 234] width 32 height 9
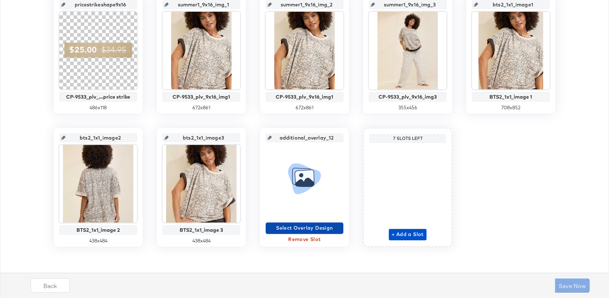
click at [308, 225] on span "Select Overlay Design" at bounding box center [305, 227] width 72 height 9
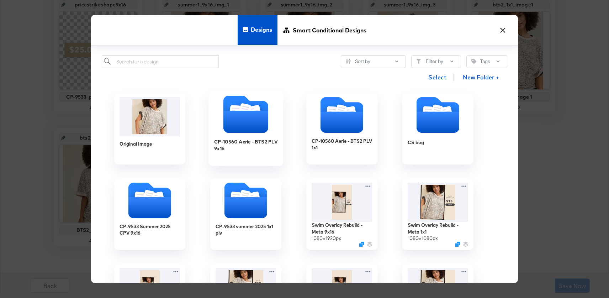
click at [223, 111] on icon "Folder" at bounding box center [245, 114] width 75 height 37
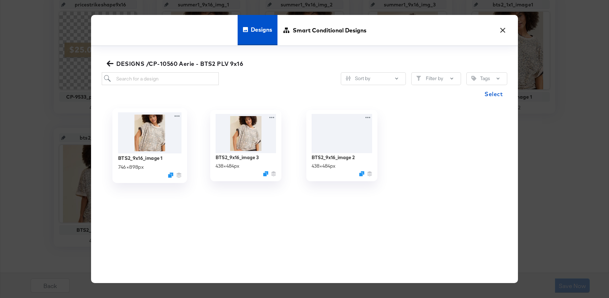
click at [161, 138] on img at bounding box center [150, 132] width 64 height 41
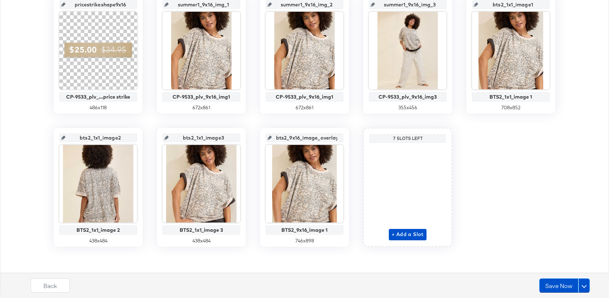
click at [202, 138] on input "bts2_1x1_image3" at bounding box center [204, 134] width 70 height 19
click at [290, 137] on input "bts2_9x16_image_overlay_12" at bounding box center [307, 134] width 70 height 19
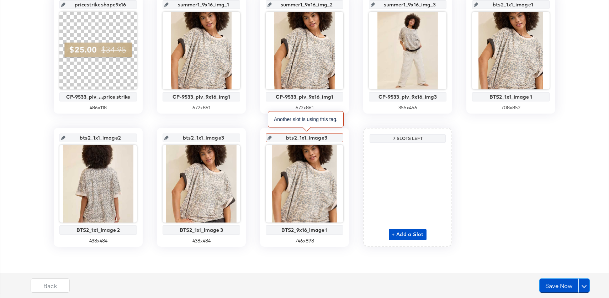
click at [306, 138] on input "bts2_1x1_image3" at bounding box center [307, 134] width 70 height 19
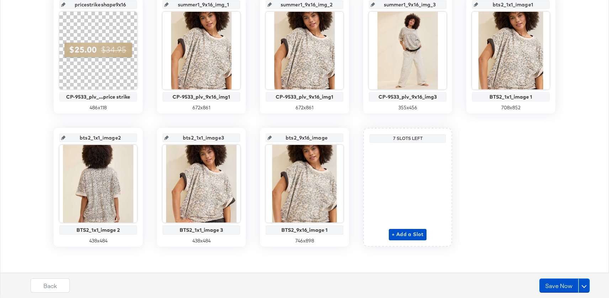
type input "bts2_9x16_image1"
click at [321, 121] on div "main_image Original Image 600 x 600 alt_image1_tag CP-9533_plv_1x1_img1 672 x 8…" at bounding box center [304, 54] width 601 height 385
click at [406, 235] on span "+ Add a Slot" at bounding box center [408, 234] width 32 height 9
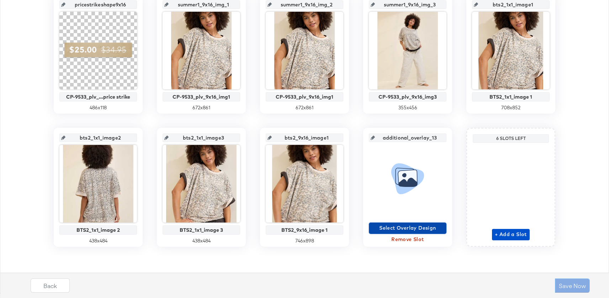
click at [406, 231] on span "Select Overlay Design" at bounding box center [408, 227] width 72 height 9
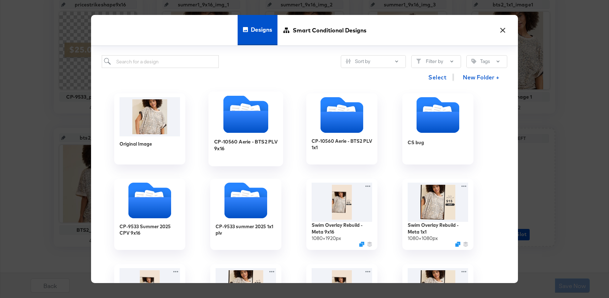
click at [261, 117] on icon "Folder" at bounding box center [245, 122] width 45 height 22
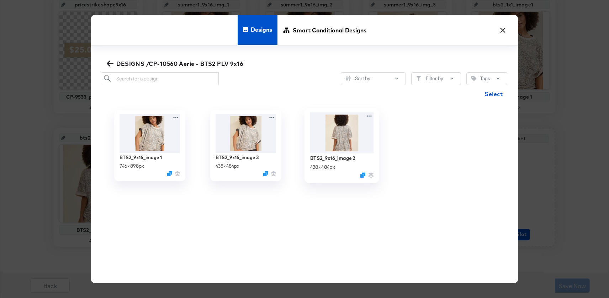
click at [340, 145] on img at bounding box center [342, 132] width 64 height 41
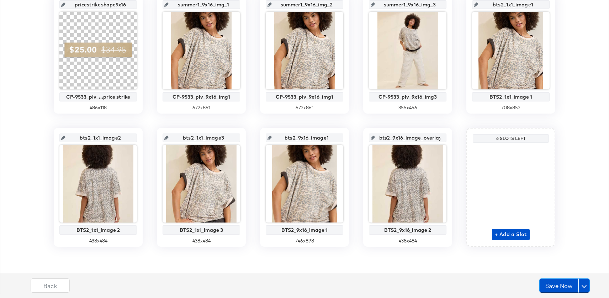
click at [325, 137] on input "bts2_9x16_image1" at bounding box center [307, 134] width 70 height 19
click at [410, 135] on input "bts2_9x16_image_overlay_13" at bounding box center [410, 134] width 70 height 19
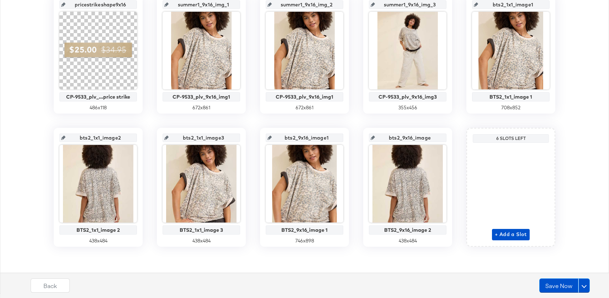
type input "bts2_9x16_image2"
click at [425, 125] on input "bts2_9x16_image2" at bounding box center [410, 134] width 70 height 19
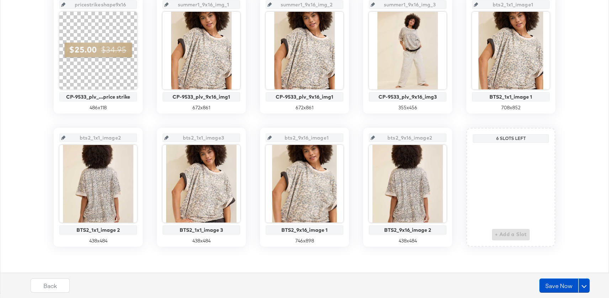
click at [502, 233] on div "+ Add a Slot" at bounding box center [511, 192] width 38 height 95
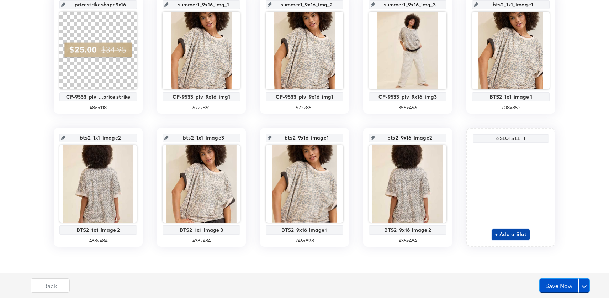
click at [508, 231] on span "+ Add a Slot" at bounding box center [511, 234] width 32 height 9
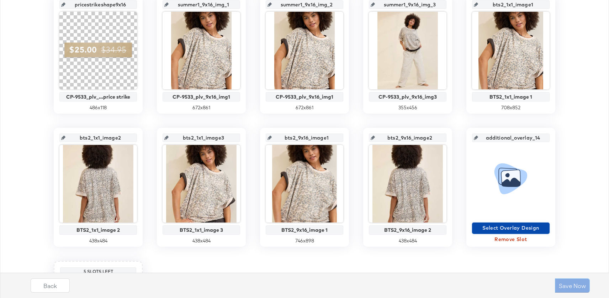
click at [508, 228] on span "Select Overlay Design" at bounding box center [511, 227] width 72 height 9
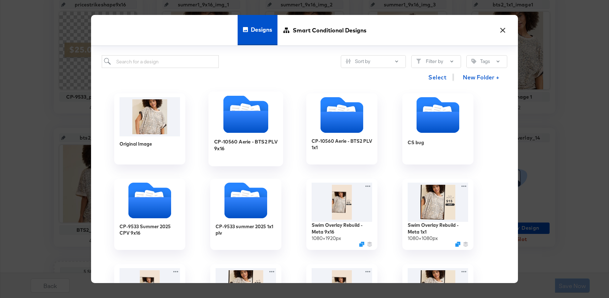
click at [261, 118] on icon "Folder" at bounding box center [245, 122] width 45 height 22
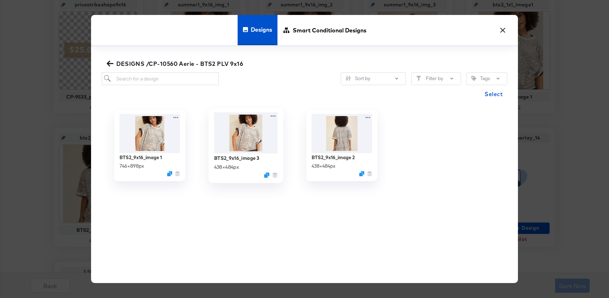
click at [262, 137] on img at bounding box center [246, 132] width 64 height 41
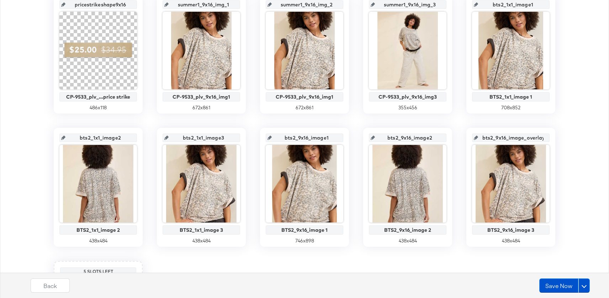
click at [411, 137] on input "bts2_9x16_image2" at bounding box center [410, 134] width 70 height 19
click at [499, 138] on input "bts2_9x16_image_overlay_14" at bounding box center [513, 134] width 70 height 19
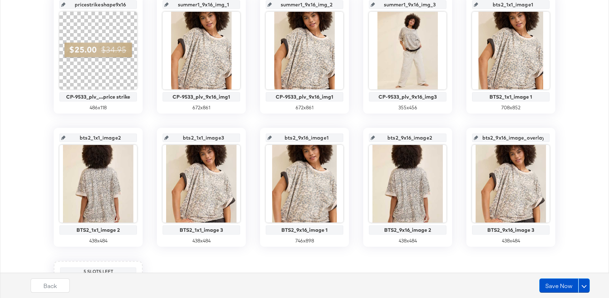
click at [499, 138] on input "bts2_9x16_image_overlay_14" at bounding box center [513, 134] width 70 height 19
type input "bts2_9x16_image3"
click at [557, 123] on div "main_image Original Image 600 x 600 alt_image1_tag CP-9533_plv_1x1_img1 672 x 8…" at bounding box center [304, 121] width 601 height 518
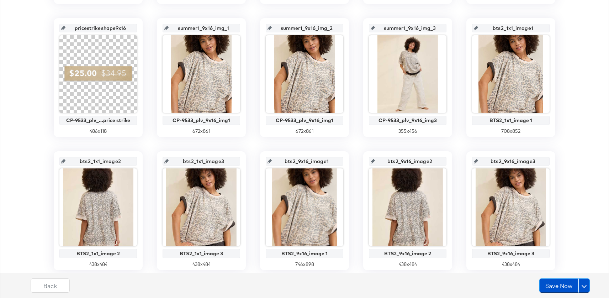
scroll to position [283, 0]
click at [561, 283] on button "Save Now" at bounding box center [558, 285] width 39 height 14
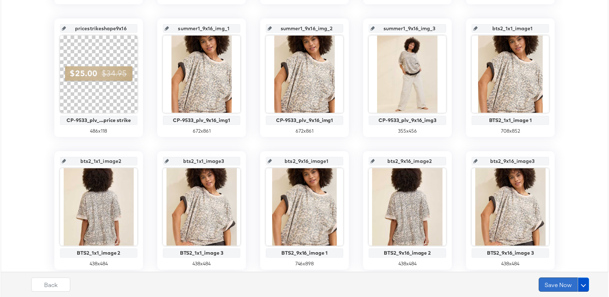
scroll to position [0, 0]
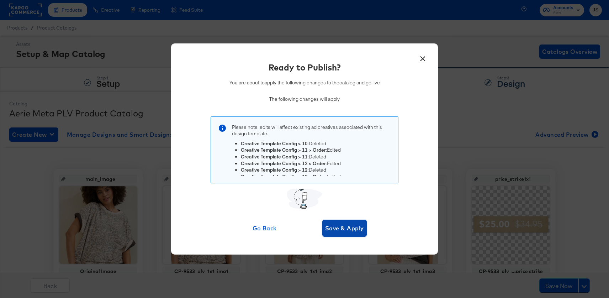
click at [352, 221] on button "Save & Apply" at bounding box center [344, 227] width 44 height 17
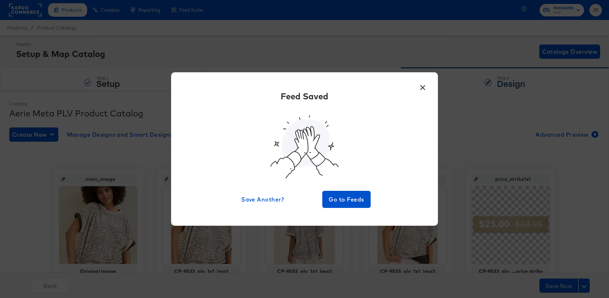
click at [424, 90] on button "×" at bounding box center [422, 85] width 13 height 13
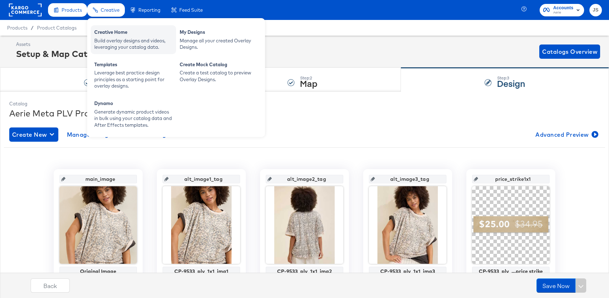
click at [113, 38] on div "Build overlay designs and videos, leveraging your catalog data." at bounding box center [133, 43] width 78 height 13
